Goal: Information Seeking & Learning: Find specific fact

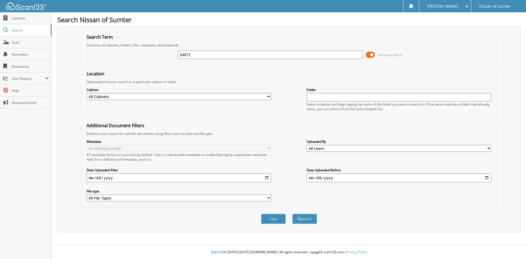
type input "64671"
click at [292, 213] on button "Search" at bounding box center [304, 218] width 25 height 10
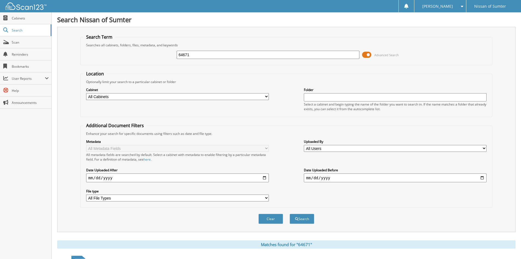
scroll to position [137, 0]
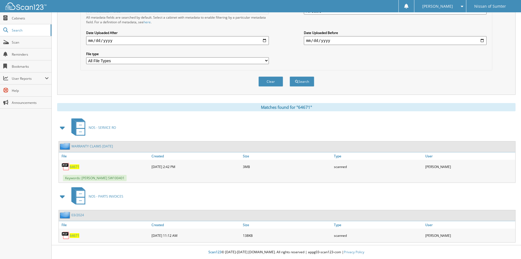
click at [74, 168] on span "64671" at bounding box center [75, 166] width 10 height 5
